Goal: Task Accomplishment & Management: Manage account settings

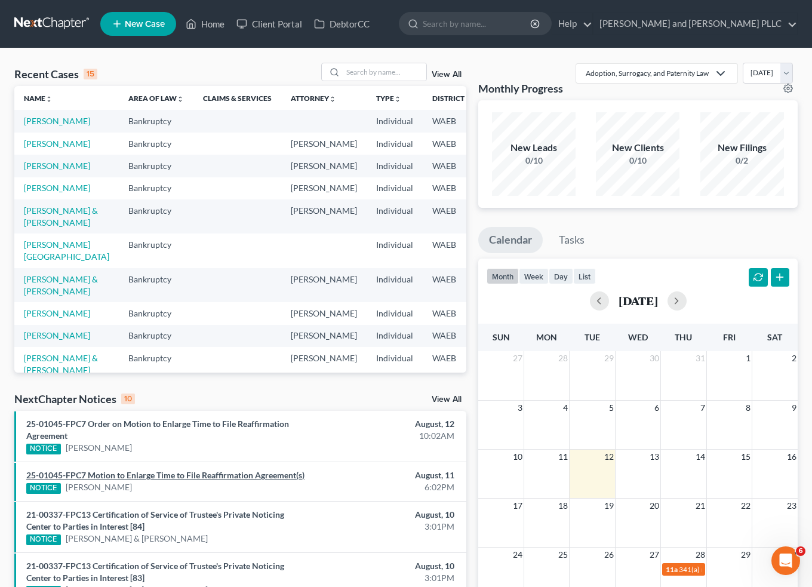
click at [184, 479] on link "25-01045-FPC7 Motion to Enlarge Time to File Reaffirmation Agreement(s)" at bounding box center [165, 475] width 278 height 10
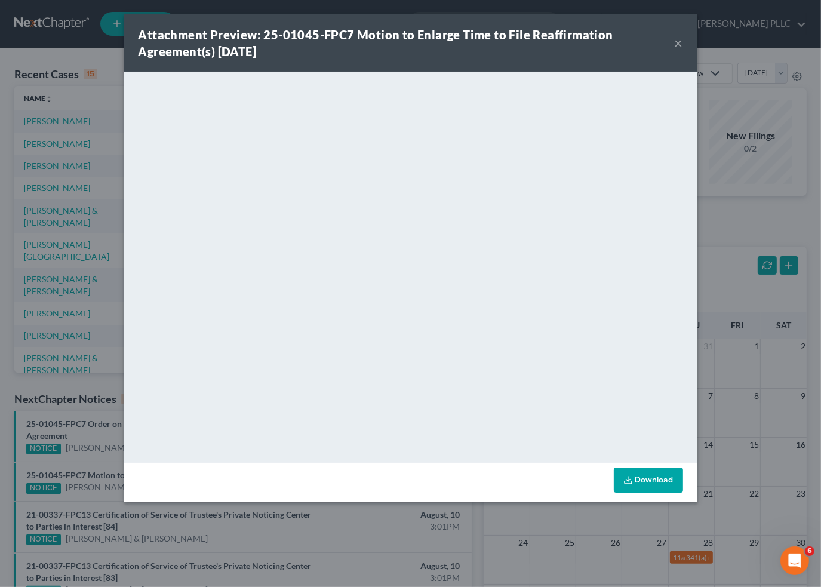
click at [768, 285] on div "Attachment Preview: 25-01045-FPC7 Motion to Enlarge Time to File Reaffirmation …" at bounding box center [410, 293] width 821 height 587
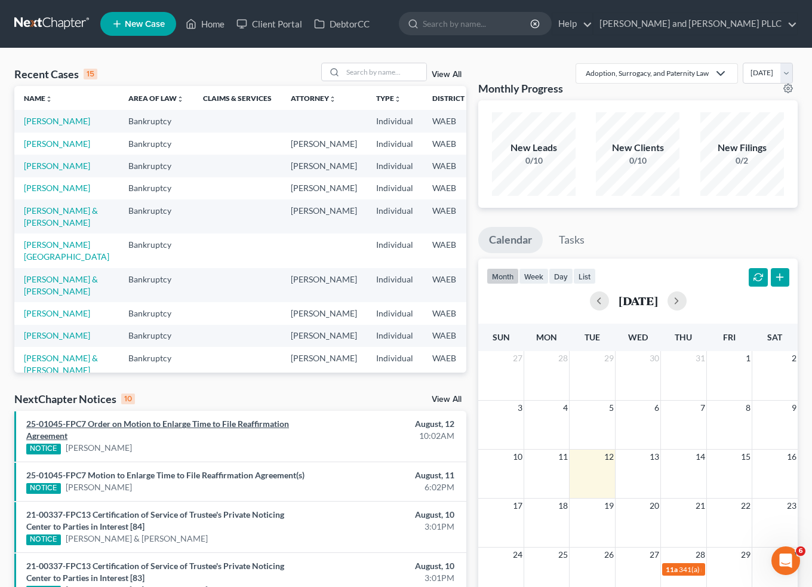
click at [179, 424] on link "25-01045-FPC7 Order on Motion to Enlarge Time to File Reaffirmation Agreement" at bounding box center [157, 429] width 263 height 22
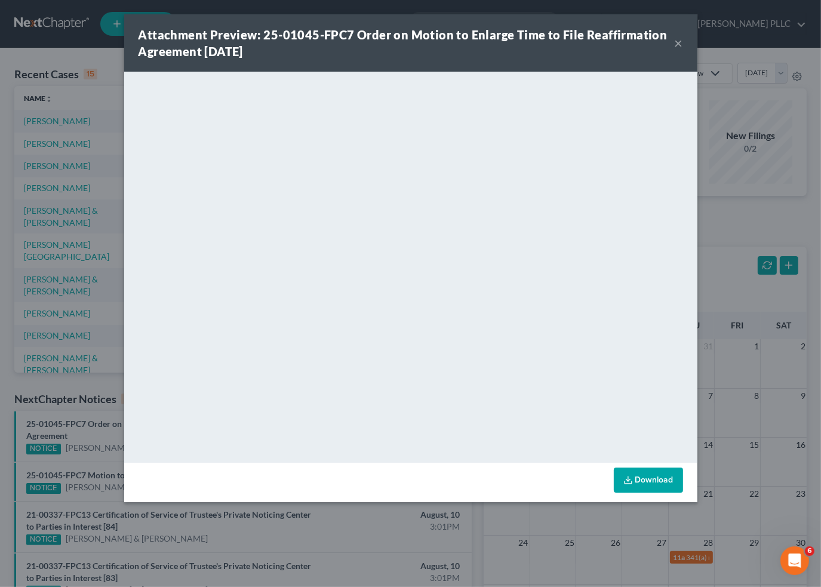
click at [677, 41] on button "×" at bounding box center [678, 43] width 8 height 14
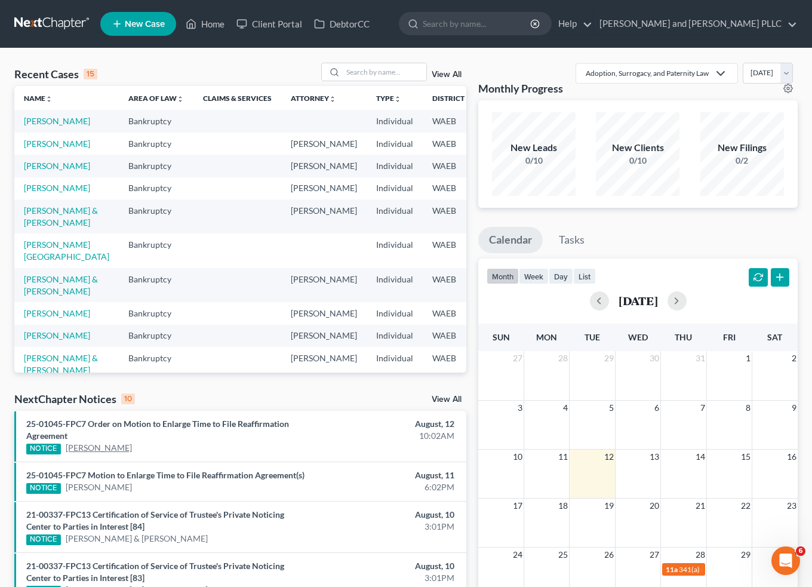
click at [76, 446] on link "[PERSON_NAME]" at bounding box center [99, 448] width 66 height 12
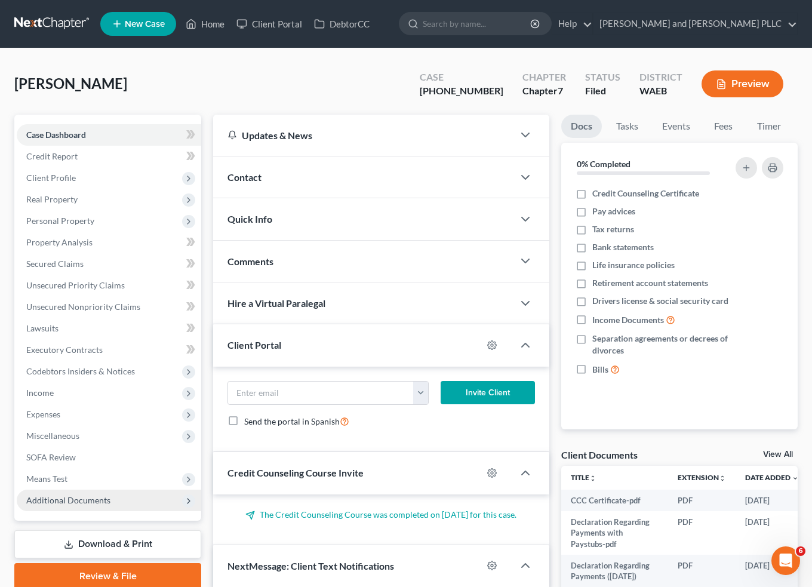
click at [47, 498] on span "Additional Documents" at bounding box center [68, 500] width 84 height 10
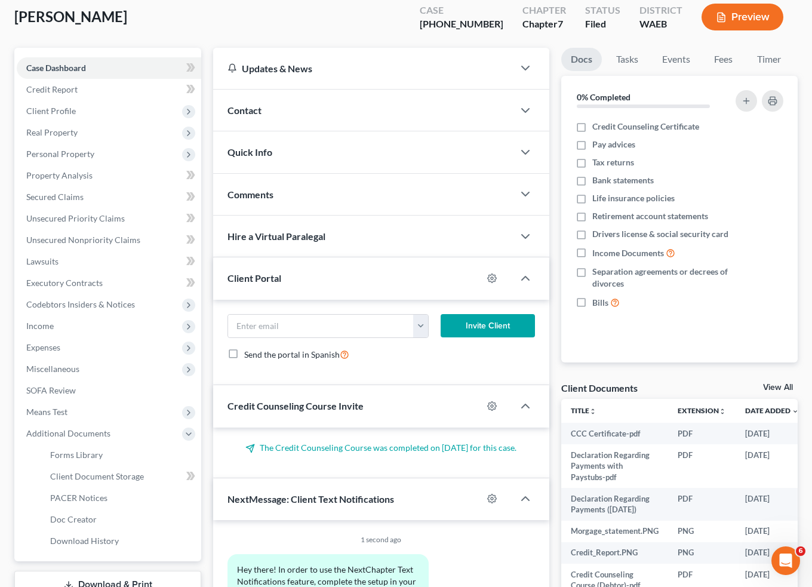
scroll to position [159, 0]
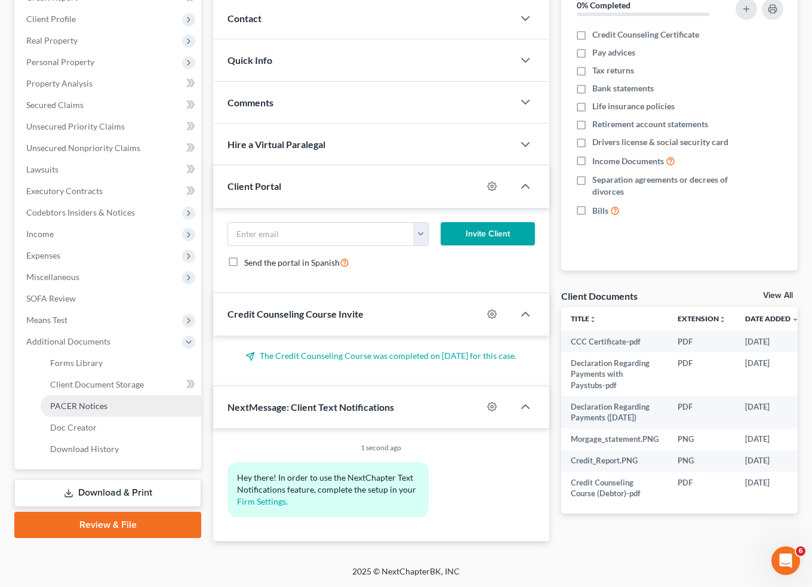
click at [88, 400] on span "PACER Notices" at bounding box center [78, 405] width 57 height 10
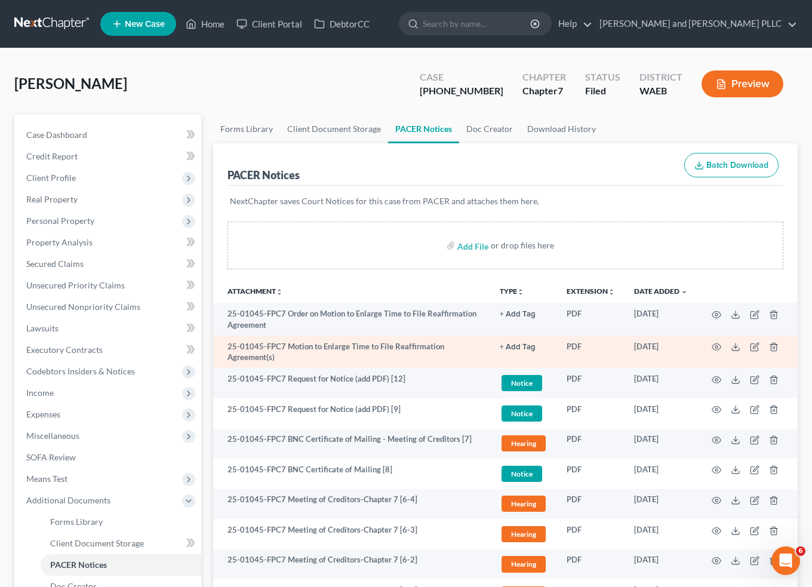
click at [711, 344] on td at bounding box center [747, 351] width 100 height 33
click at [719, 344] on icon "button" at bounding box center [716, 347] width 9 height 7
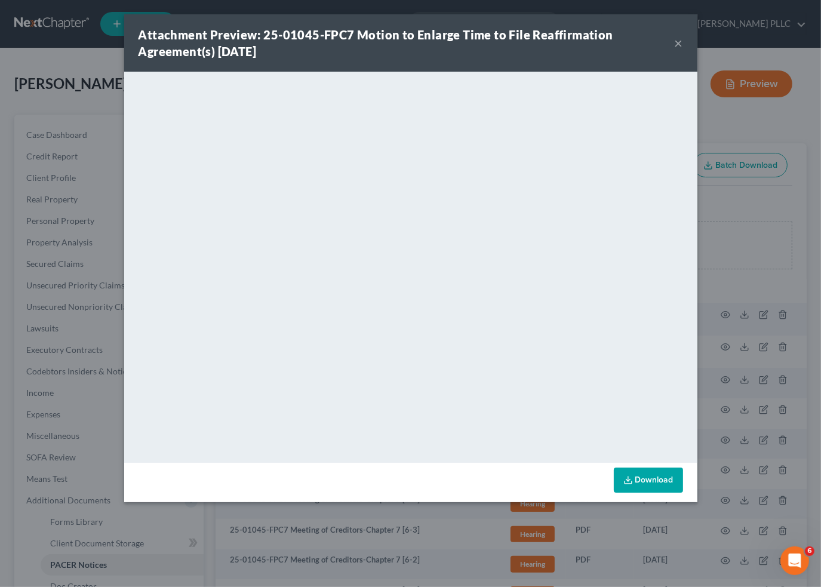
click at [670, 47] on div "Attachment Preview: 25-01045-FPC7 Motion to Enlarge Time to File Reaffirmation …" at bounding box center [406, 42] width 536 height 33
click at [678, 45] on button "×" at bounding box center [678, 43] width 8 height 14
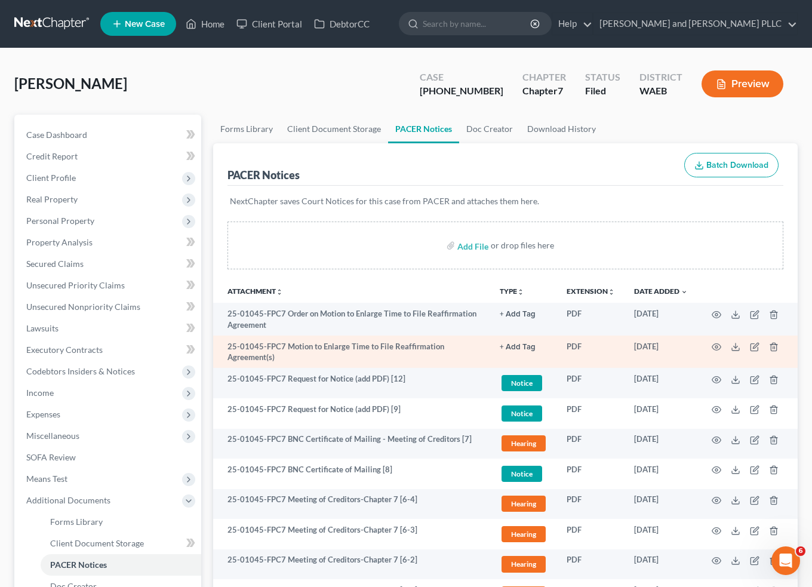
click at [328, 342] on td "25-01045-FPC7 Motion to Enlarge Time to File Reaffirmation Agreement(s)" at bounding box center [351, 351] width 277 height 33
click at [713, 345] on icon "button" at bounding box center [716, 347] width 10 height 10
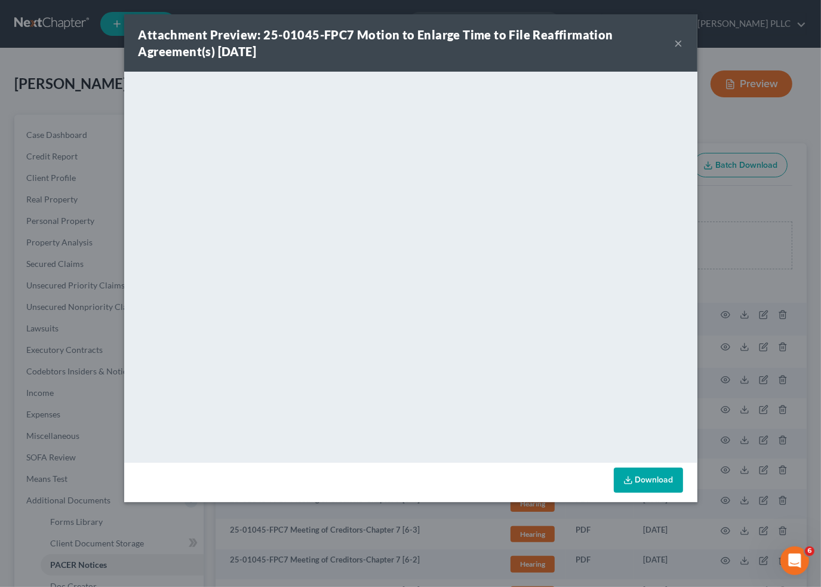
click at [676, 43] on button "×" at bounding box center [678, 43] width 8 height 14
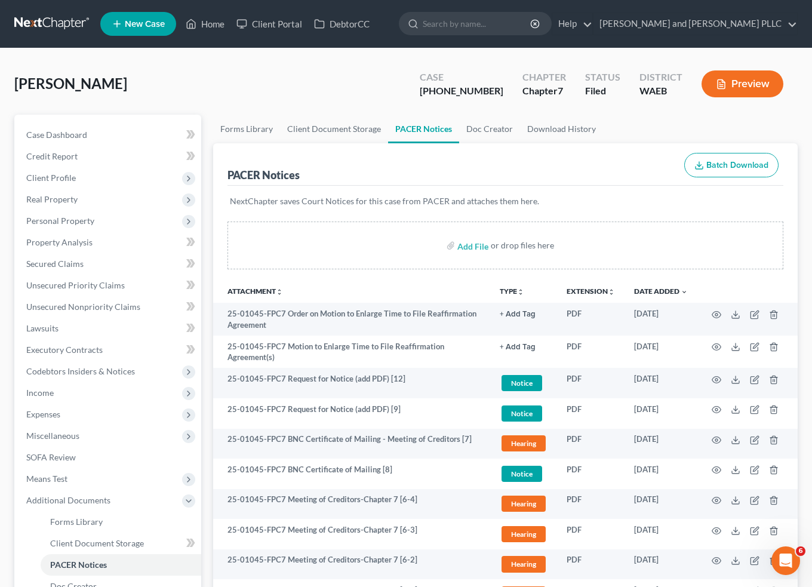
click at [49, 24] on link at bounding box center [52, 23] width 76 height 21
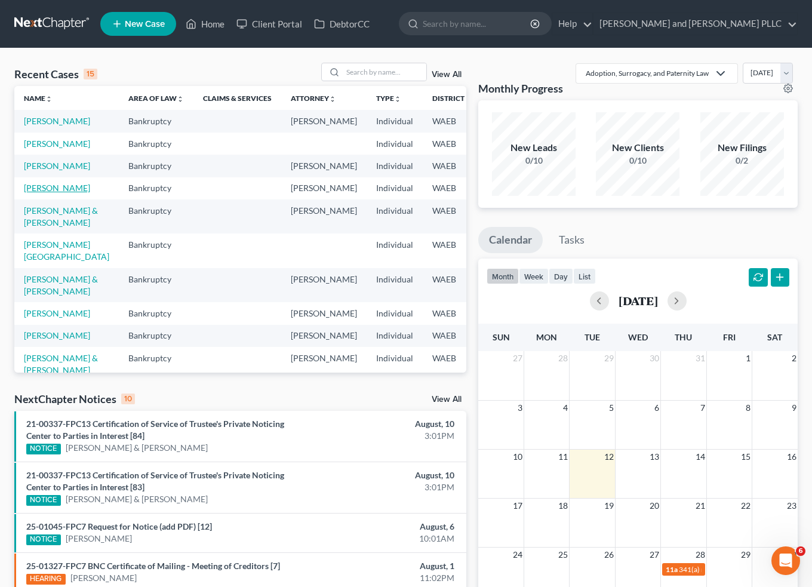
click at [37, 193] on link "[PERSON_NAME]" at bounding box center [57, 188] width 66 height 10
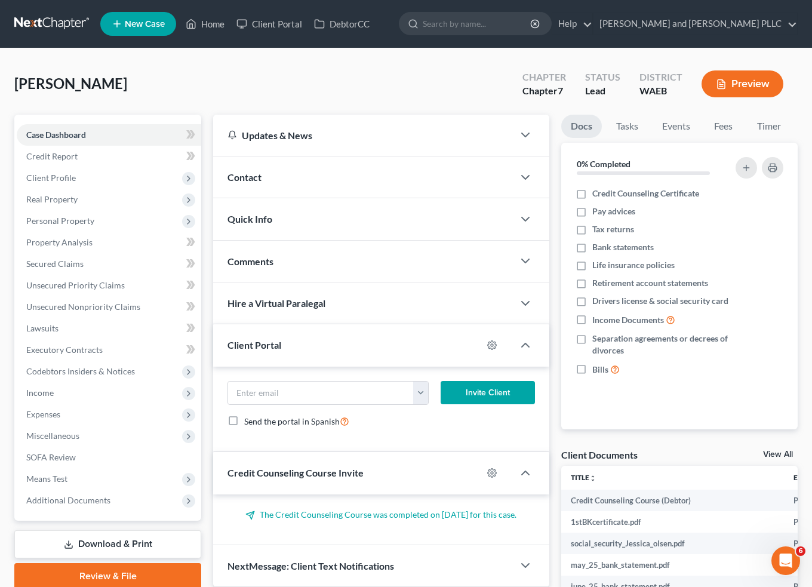
click at [738, 90] on button "Preview" at bounding box center [742, 83] width 82 height 27
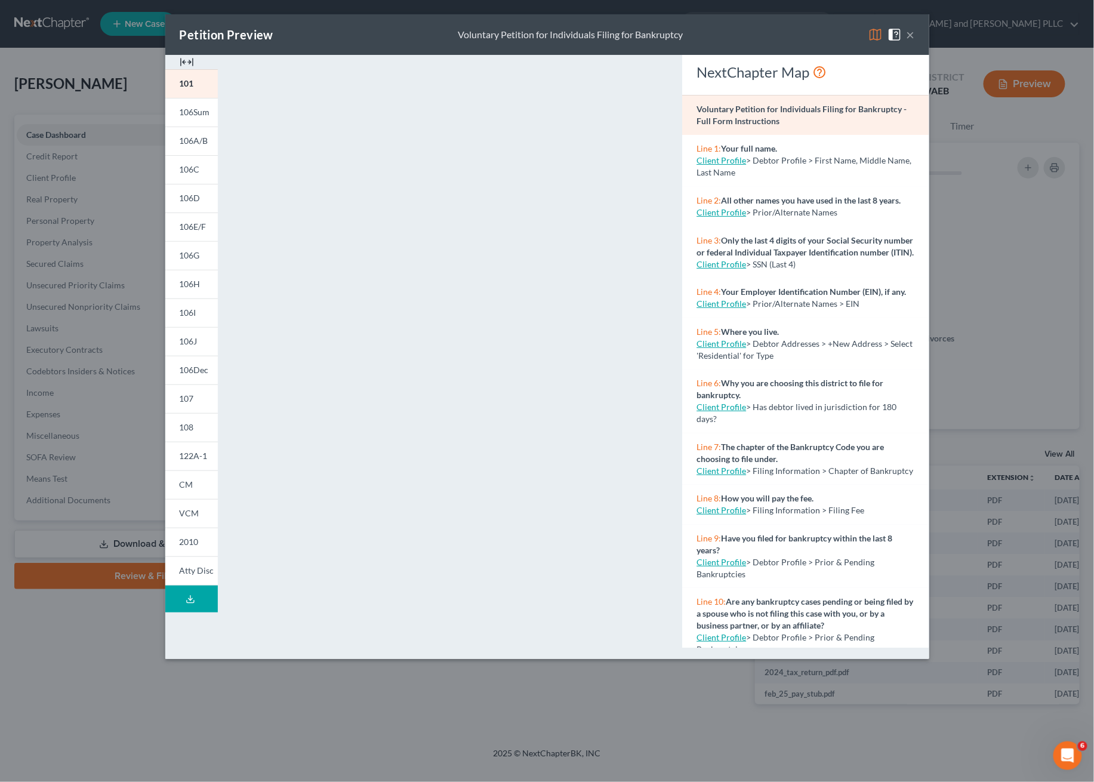
click at [820, 36] on button "×" at bounding box center [911, 34] width 8 height 14
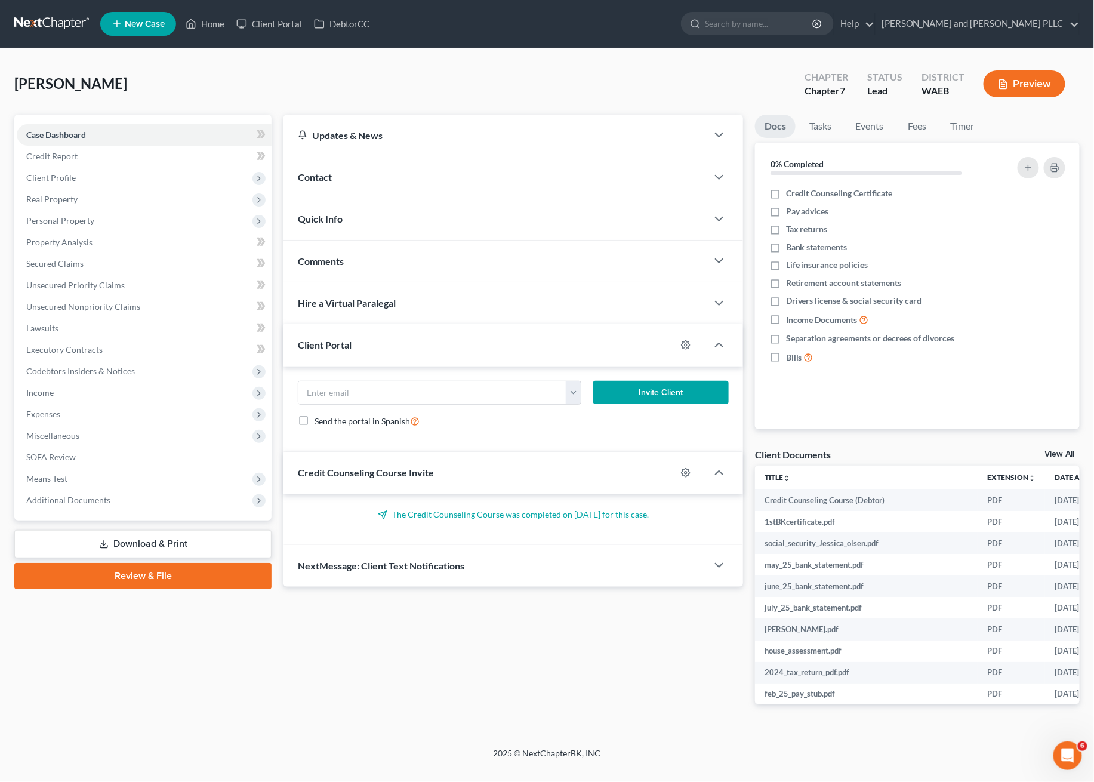
click at [820, 95] on button "Preview" at bounding box center [1025, 83] width 82 height 27
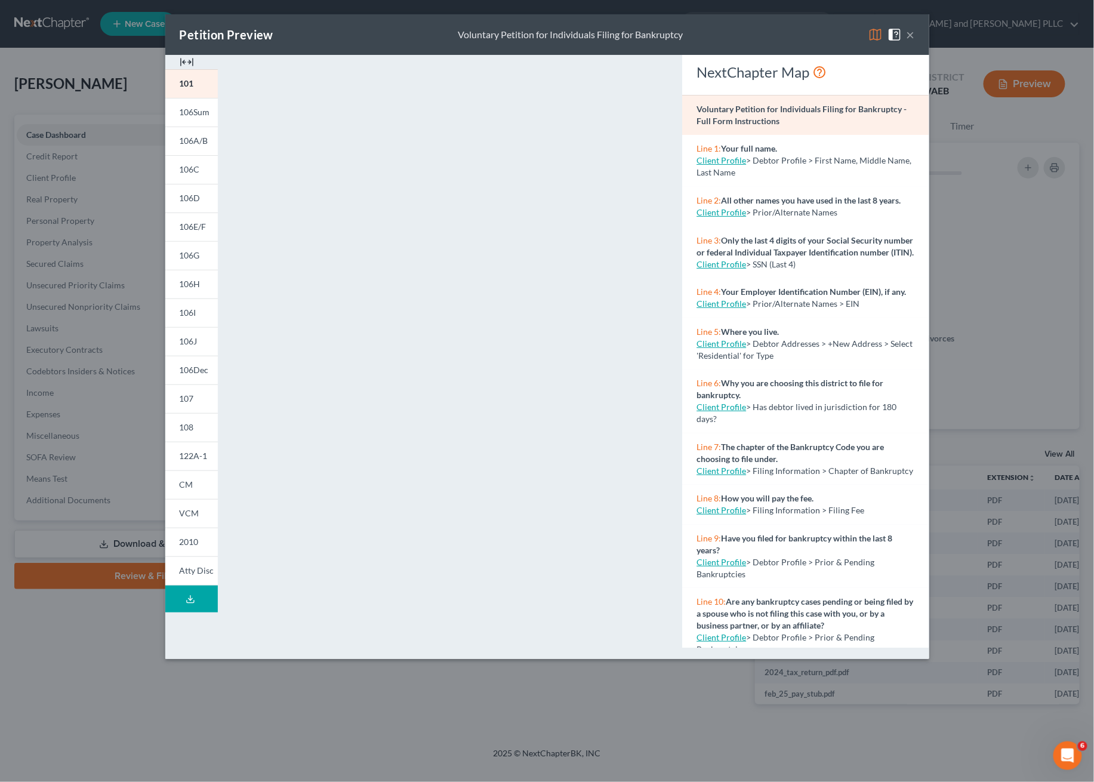
click at [186, 61] on img at bounding box center [187, 62] width 14 height 14
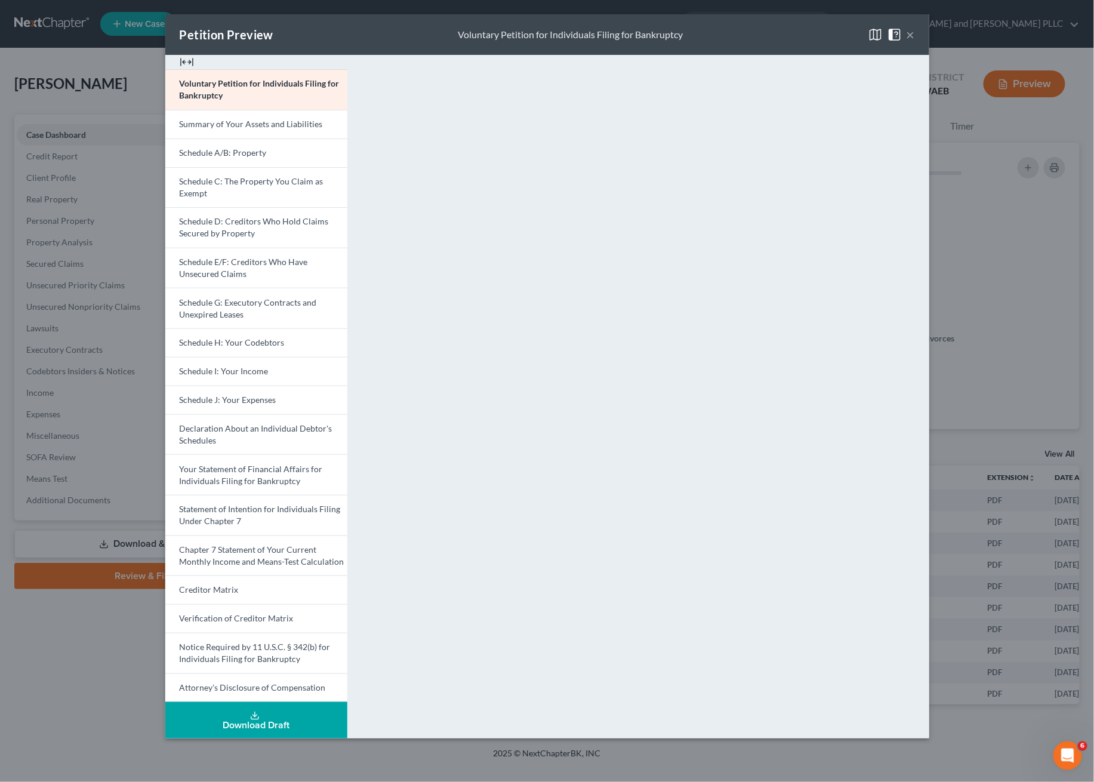
click at [251, 586] on icon at bounding box center [255, 716] width 10 height 10
click at [694, 45] on div "Petition Preview Full Draft Packet ×" at bounding box center [547, 34] width 764 height 41
click at [820, 35] on button "×" at bounding box center [911, 34] width 8 height 14
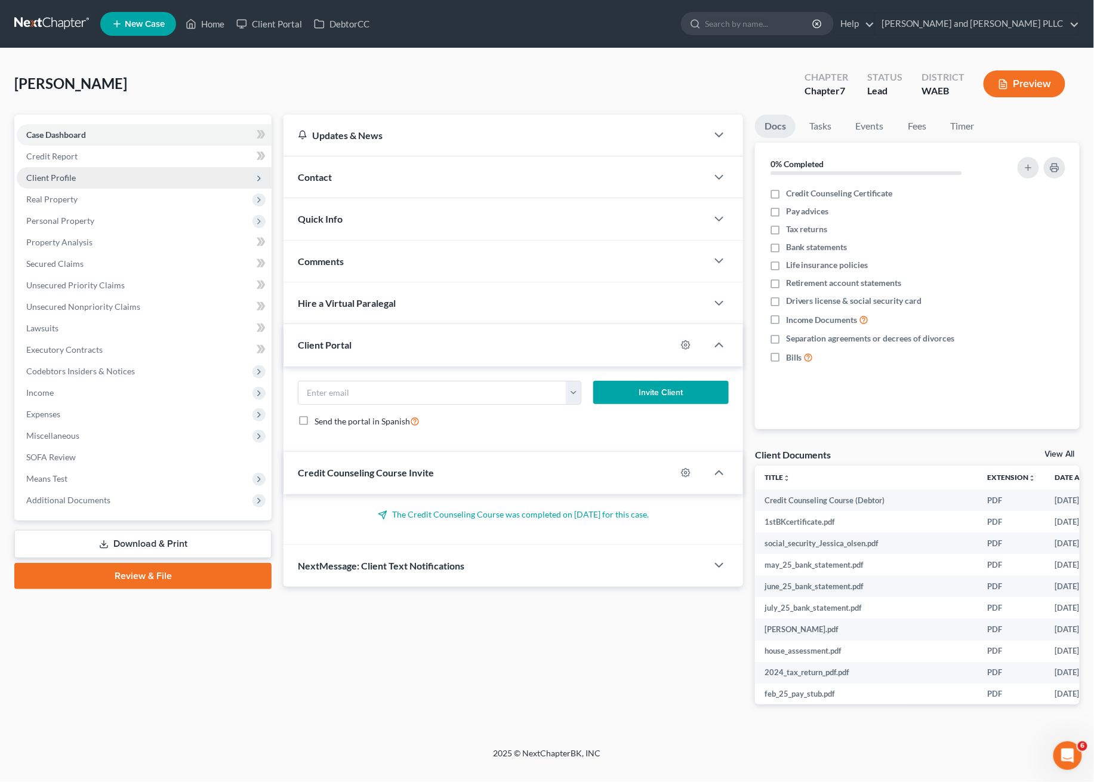
click at [58, 177] on span "Client Profile" at bounding box center [51, 177] width 50 height 10
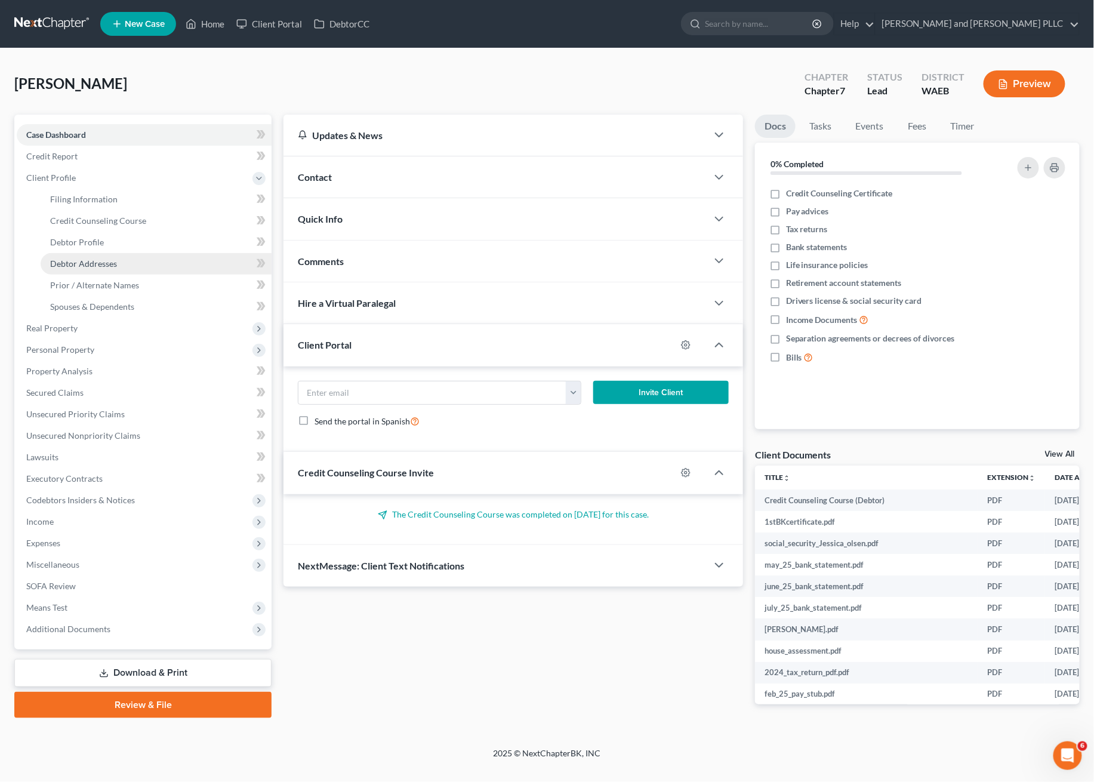
click at [90, 261] on span "Debtor Addresses" at bounding box center [83, 263] width 67 height 10
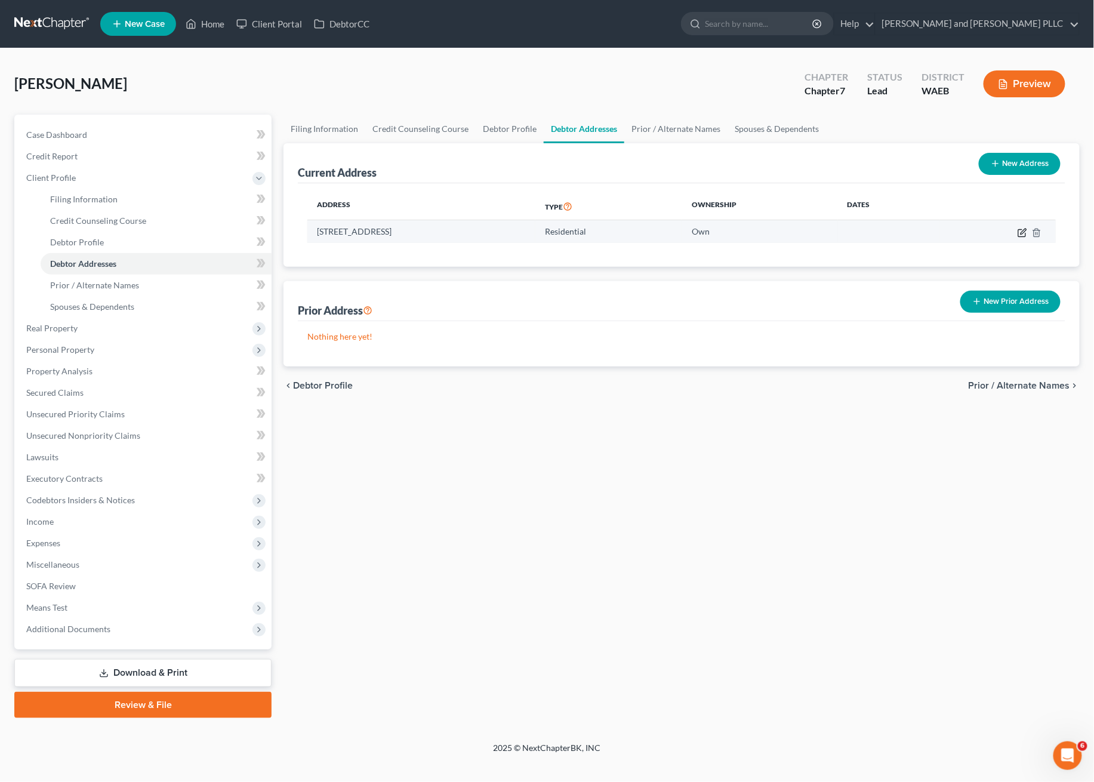
click at [820, 236] on icon "button" at bounding box center [1023, 233] width 10 height 10
select select "50"
select select "23"
select select "0"
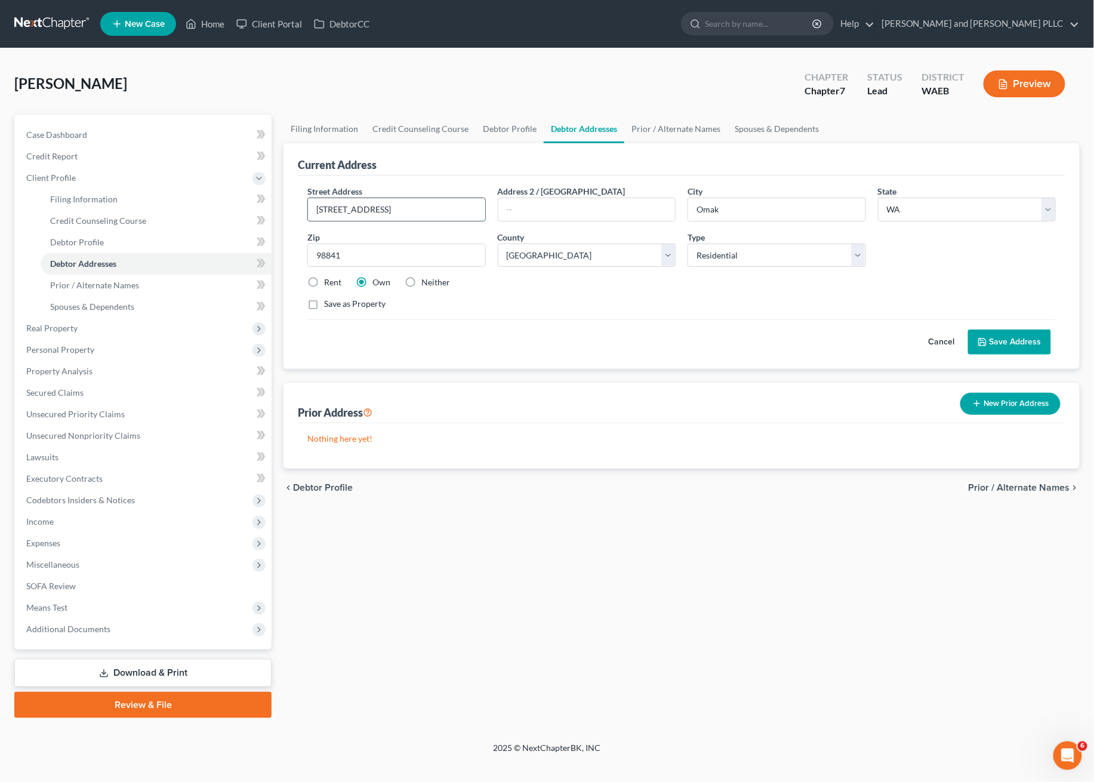
click at [326, 211] on input "[STREET_ADDRESS]" at bounding box center [396, 209] width 177 height 23
click at [394, 211] on input "[STREET_ADDRESS]" at bounding box center [396, 209] width 177 height 23
type input "[STREET_ADDRESS]"
click at [820, 339] on button "Save Address" at bounding box center [1009, 341] width 83 height 25
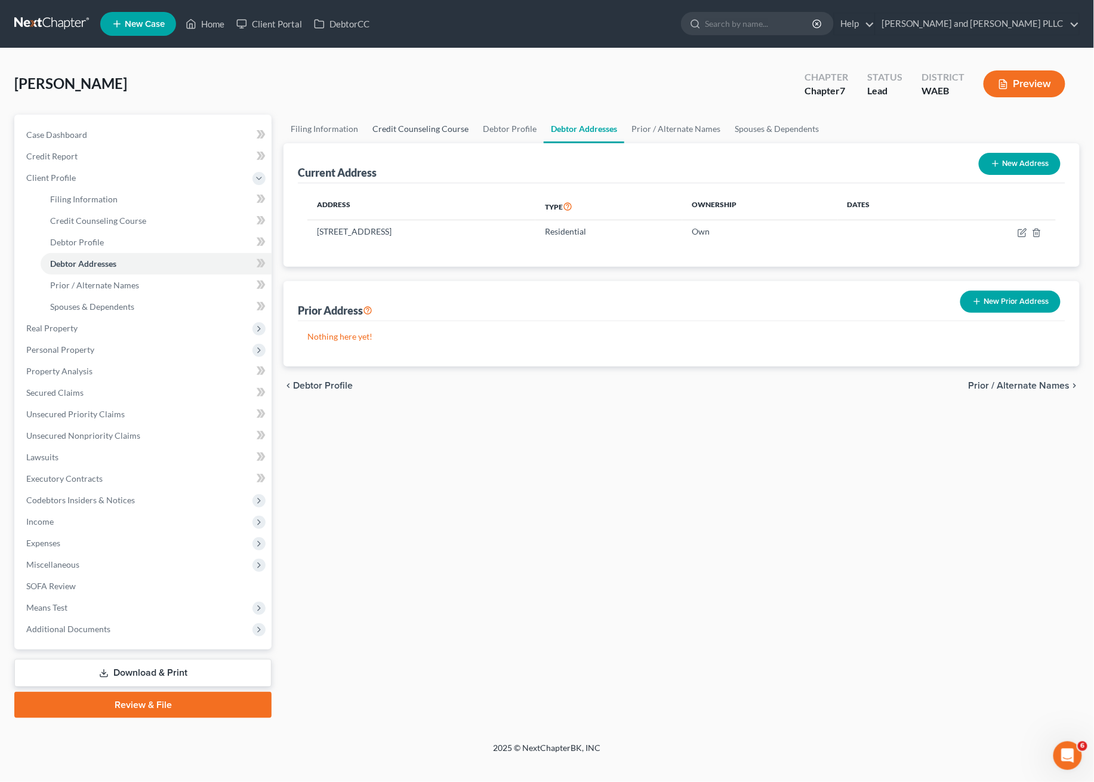
click at [452, 131] on link "Credit Counseling Course" at bounding box center [420, 129] width 110 height 29
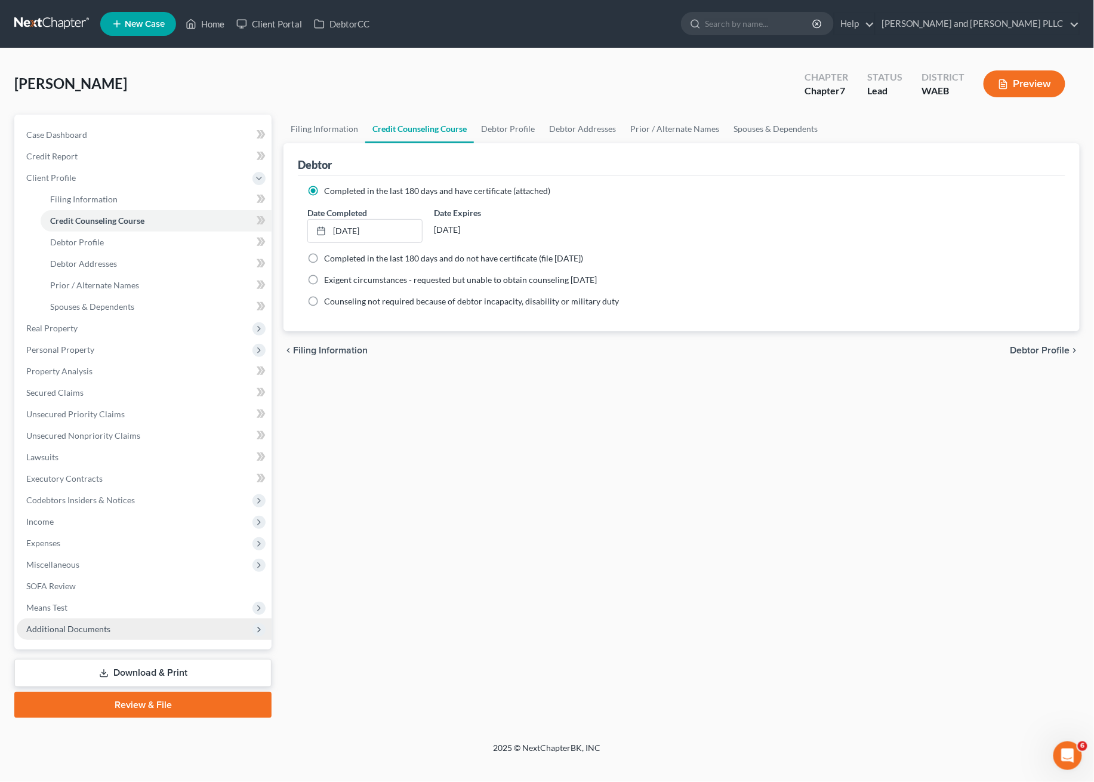
click at [70, 586] on span "Additional Documents" at bounding box center [68, 629] width 84 height 10
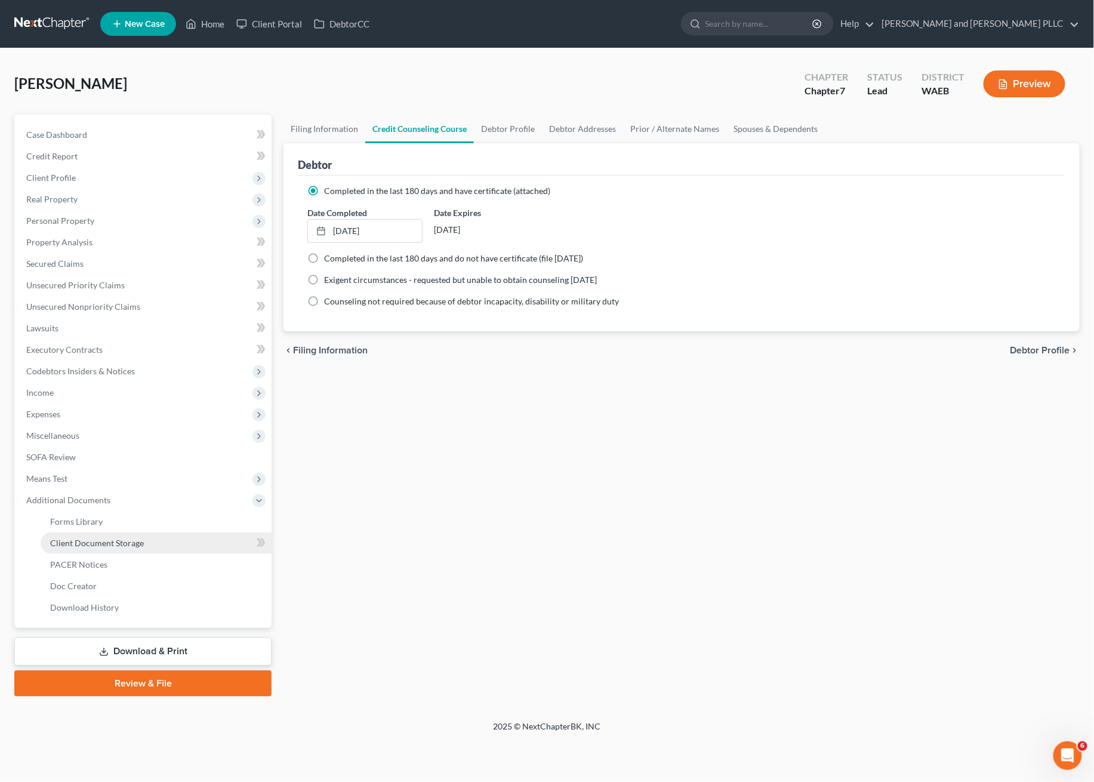
click at [98, 544] on span "Client Document Storage" at bounding box center [97, 543] width 94 height 10
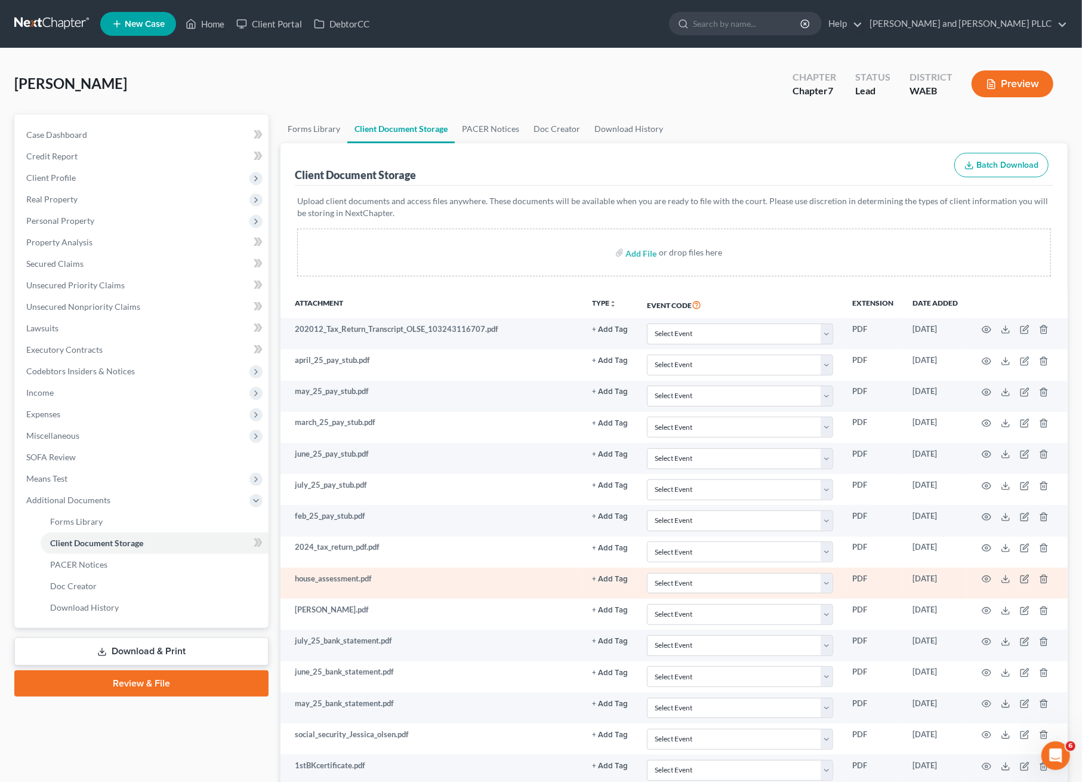
scroll to position [128, 0]
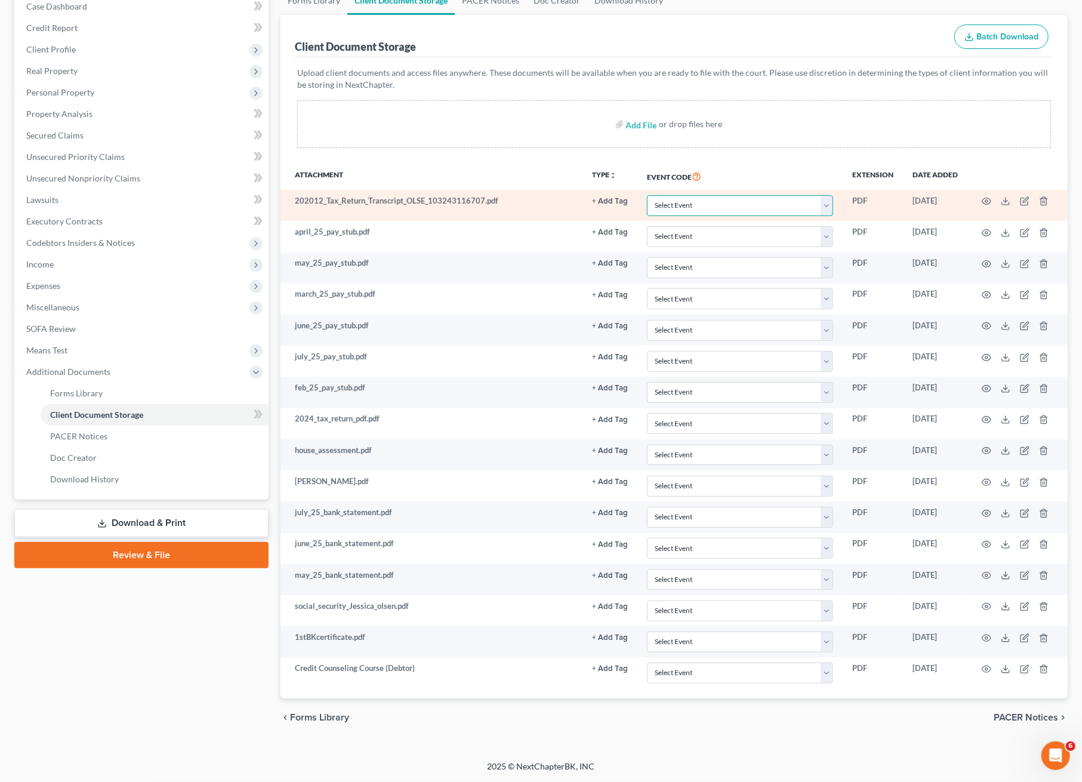
click at [820, 207] on select "Select Event Certificate of Credit Counseling Ch 13 - Certificate Re Payments a…" at bounding box center [740, 205] width 186 height 21
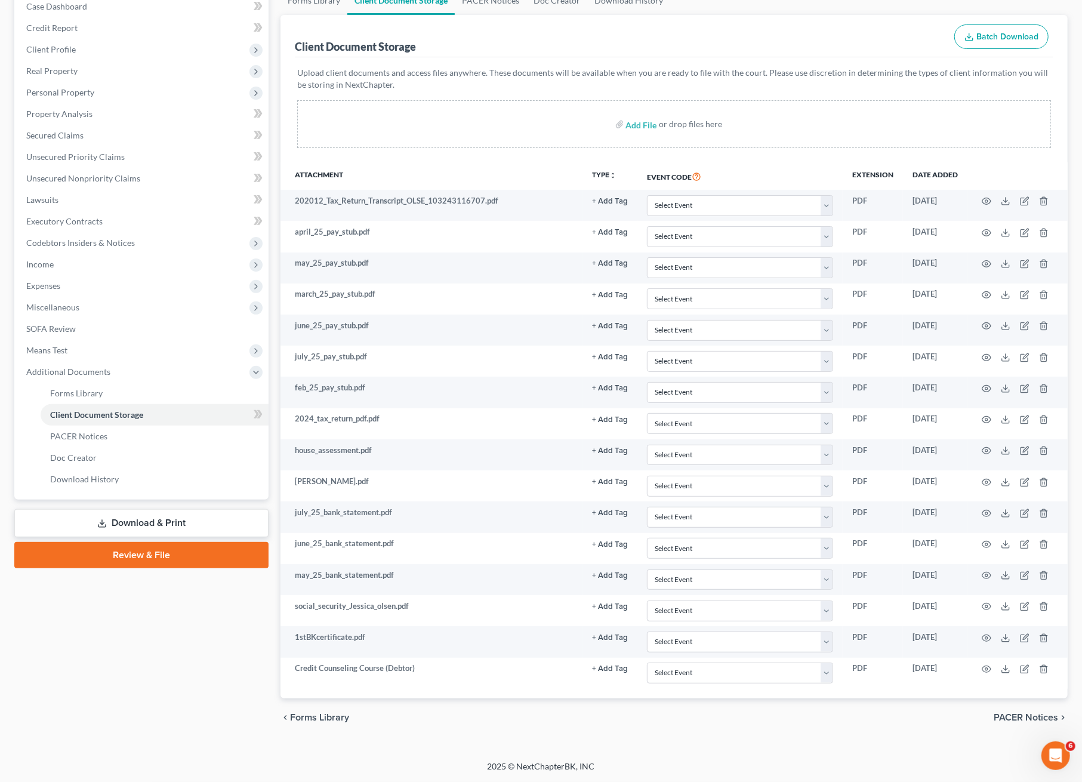
click at [775, 130] on div "Add File or drop files here" at bounding box center [674, 124] width 754 height 48
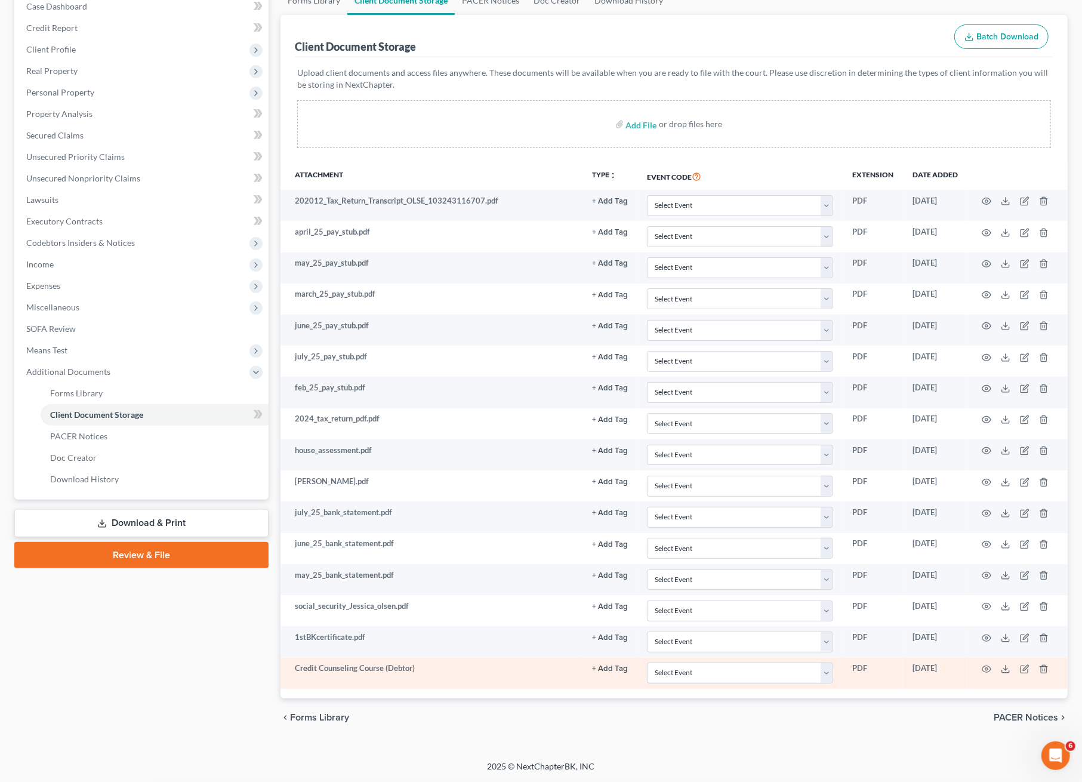
drag, startPoint x: 411, startPoint y: 668, endPoint x: 443, endPoint y: 665, distance: 33.0
click at [414, 586] on td "Credit Counseling Course (Debtor)" at bounding box center [432, 673] width 302 height 31
click at [820, 586] on icon "button" at bounding box center [987, 669] width 10 height 10
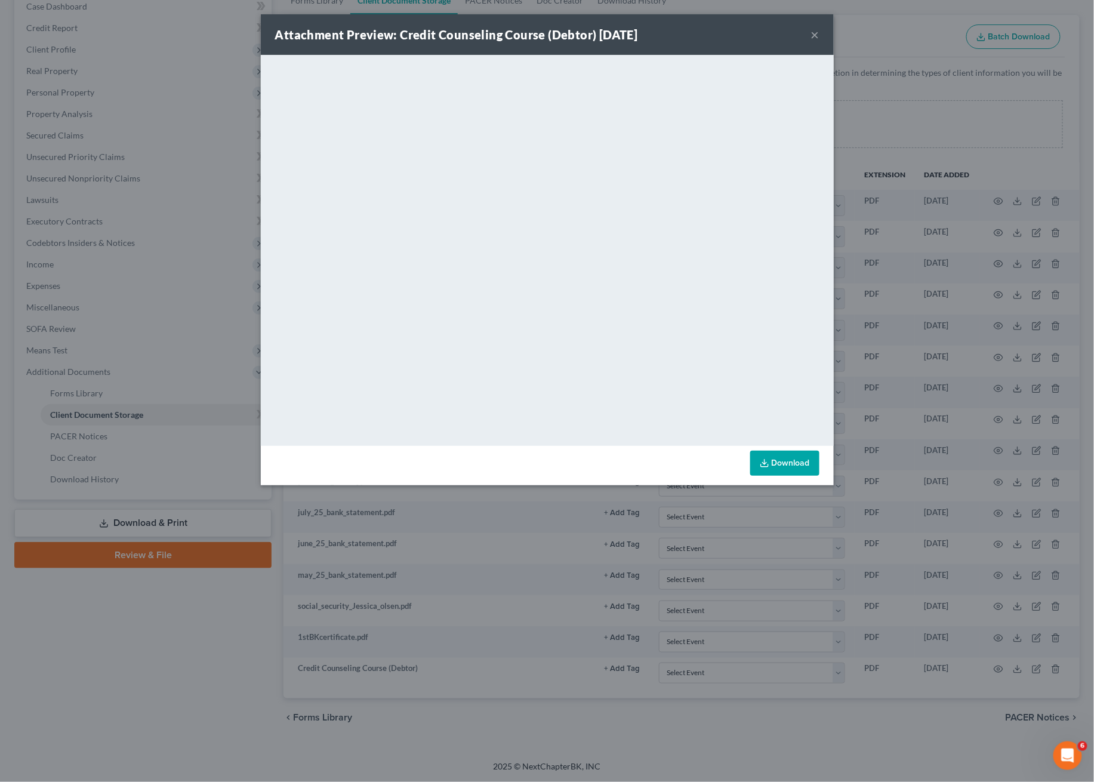
click at [820, 128] on div "Attachment Preview: Credit Counseling Course (Debtor) [DATE] × <object ng-attr-…" at bounding box center [547, 391] width 1094 height 782
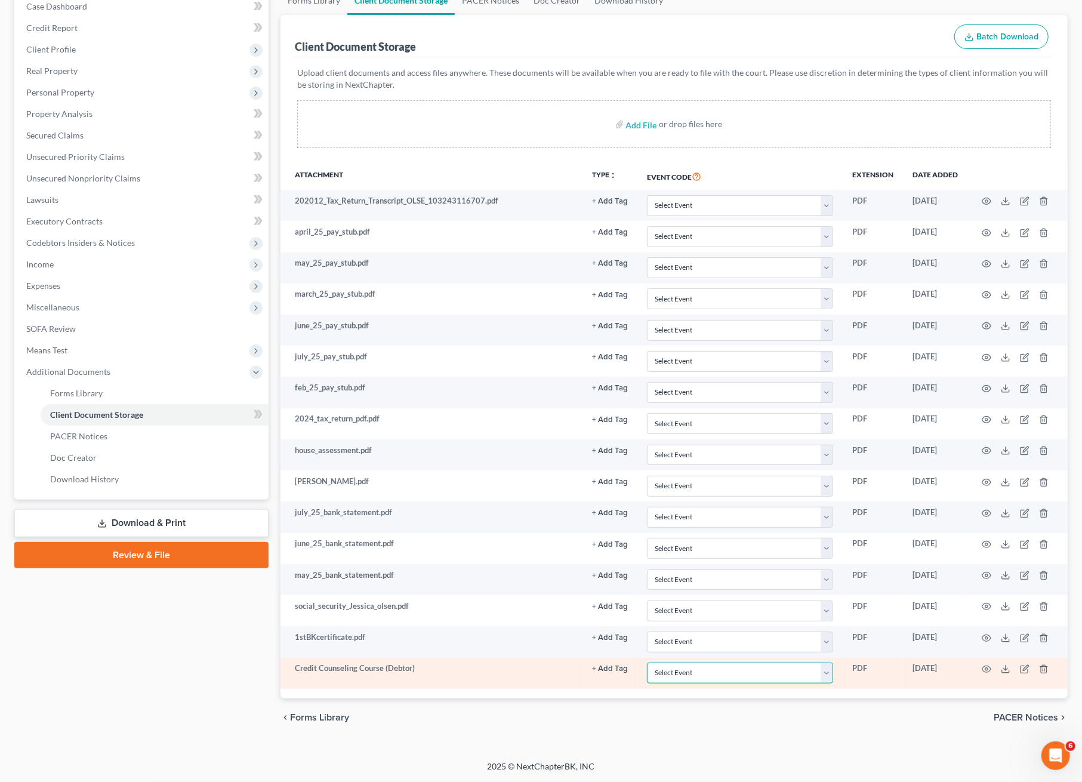
click at [719, 586] on select "Select Event Certificate of Credit Counseling Ch 13 - Certificate Re Payments a…" at bounding box center [740, 673] width 186 height 21
select select "0"
click at [647, 586] on select "Select Event Certificate of Credit Counseling Ch 13 - Certificate Re Payments a…" at bounding box center [740, 673] width 186 height 21
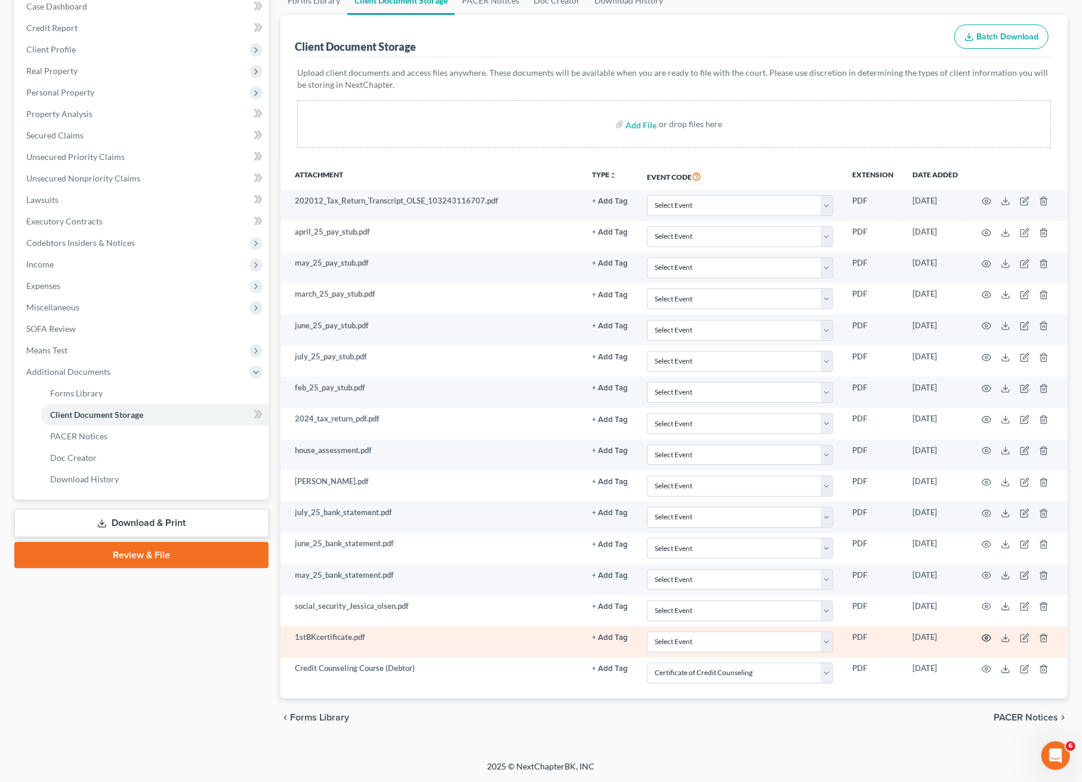
click at [820, 586] on icon "button" at bounding box center [987, 638] width 10 height 10
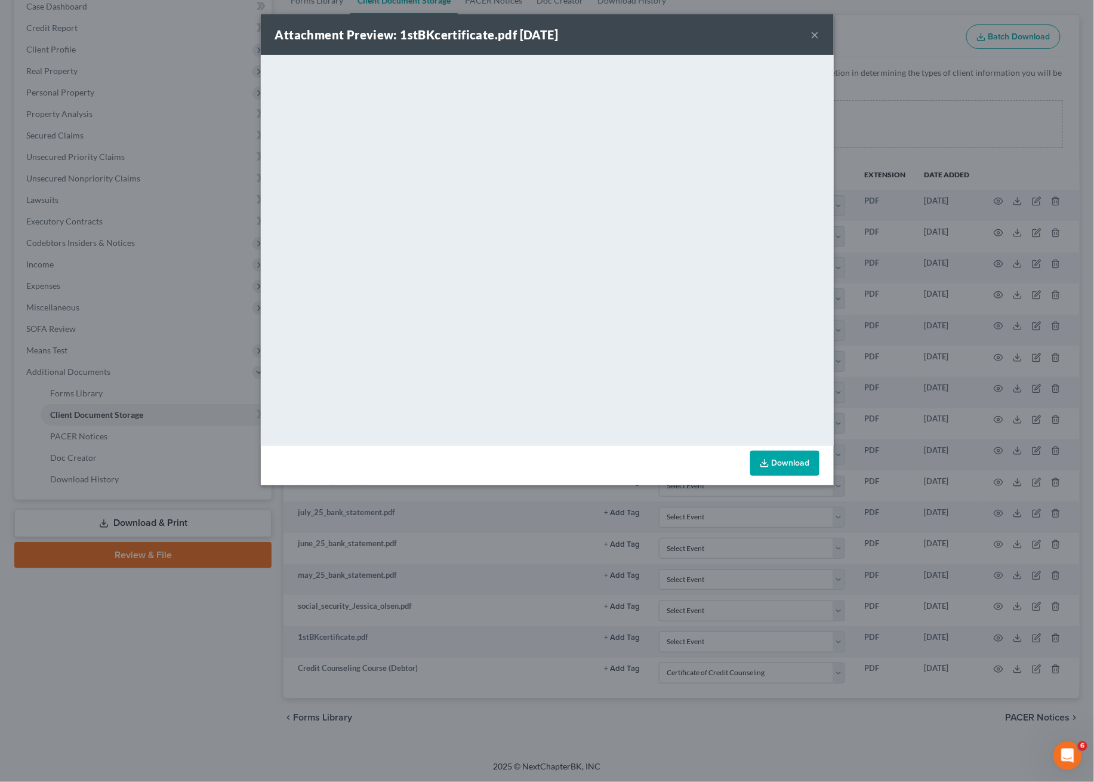
click at [814, 34] on button "×" at bounding box center [815, 34] width 8 height 14
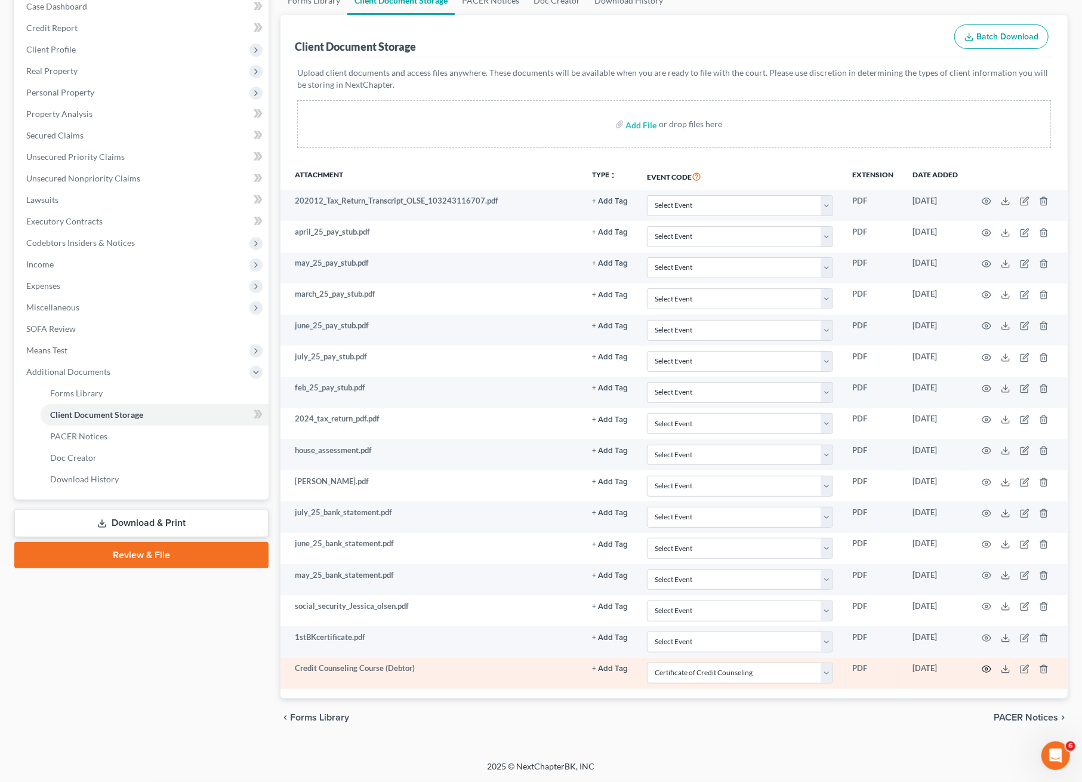
click at [820, 586] on icon "button" at bounding box center [986, 669] width 9 height 7
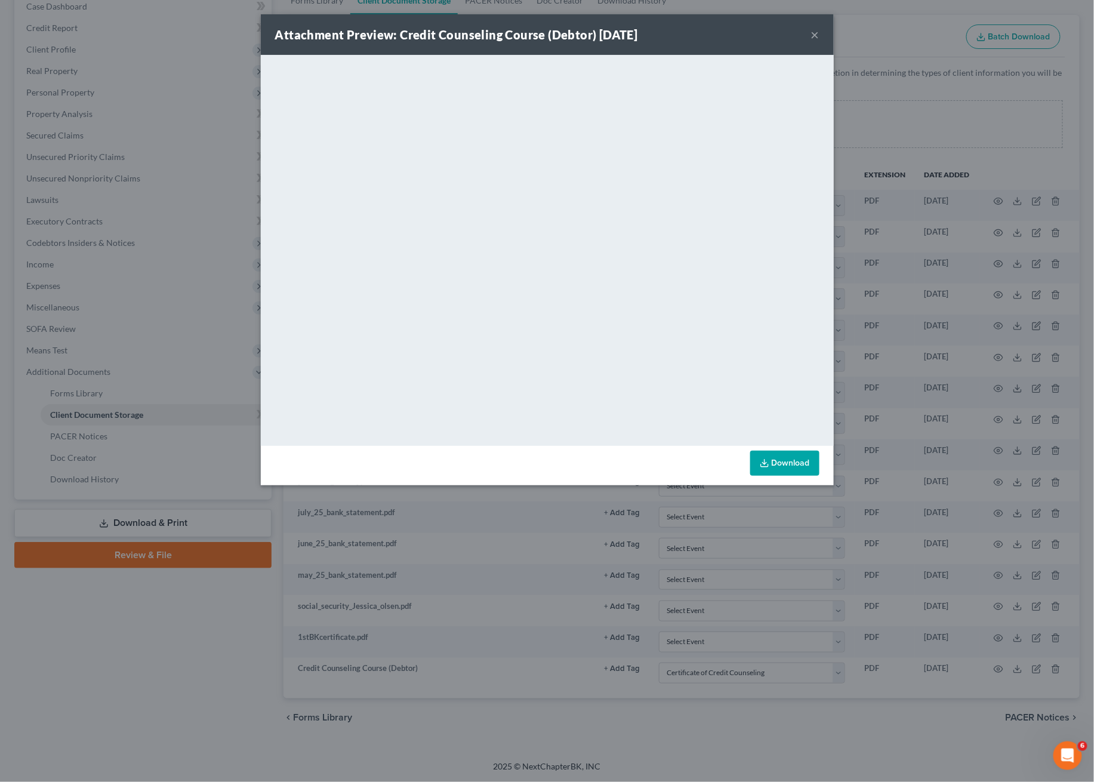
click at [814, 34] on button "×" at bounding box center [815, 34] width 8 height 14
